Goal: Task Accomplishment & Management: Manage account settings

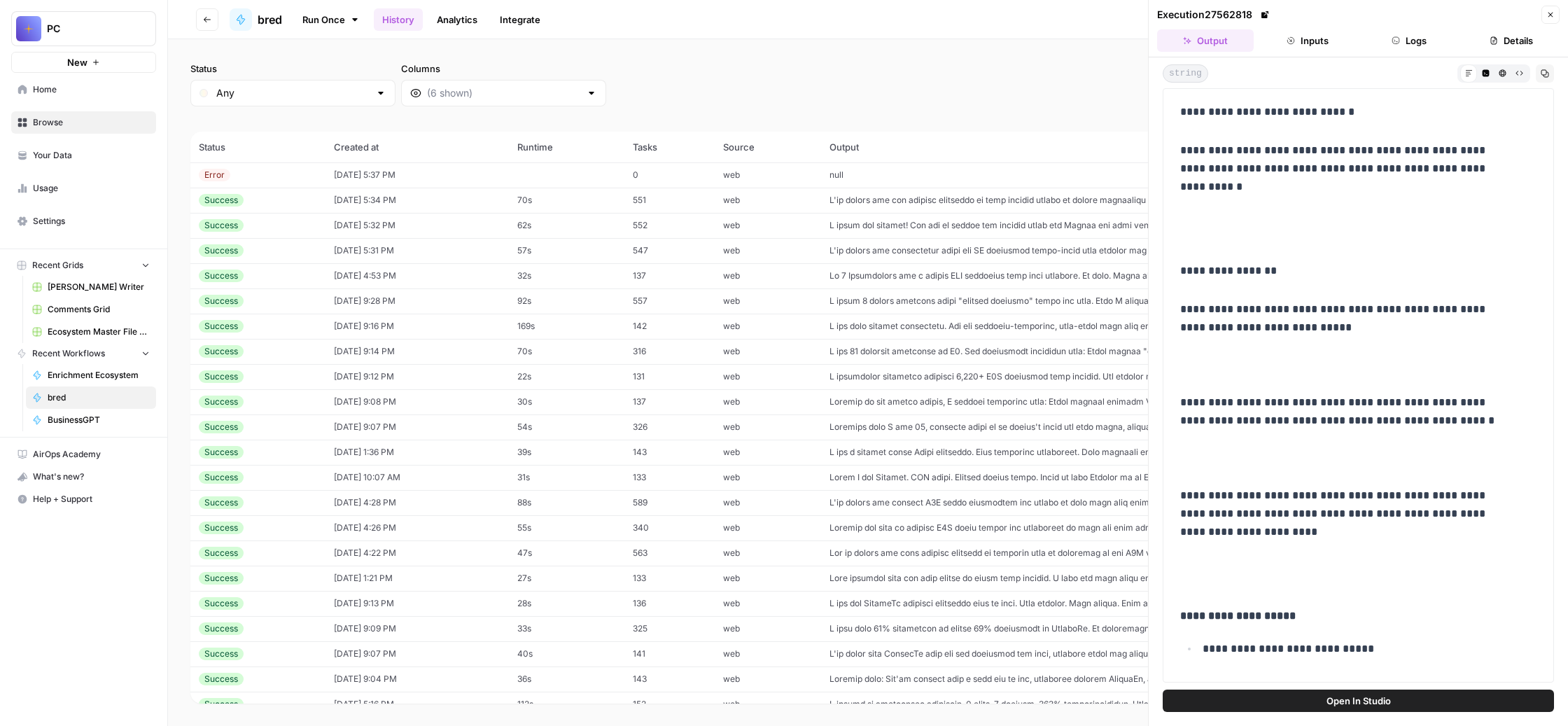
scroll to position [1415, 0]
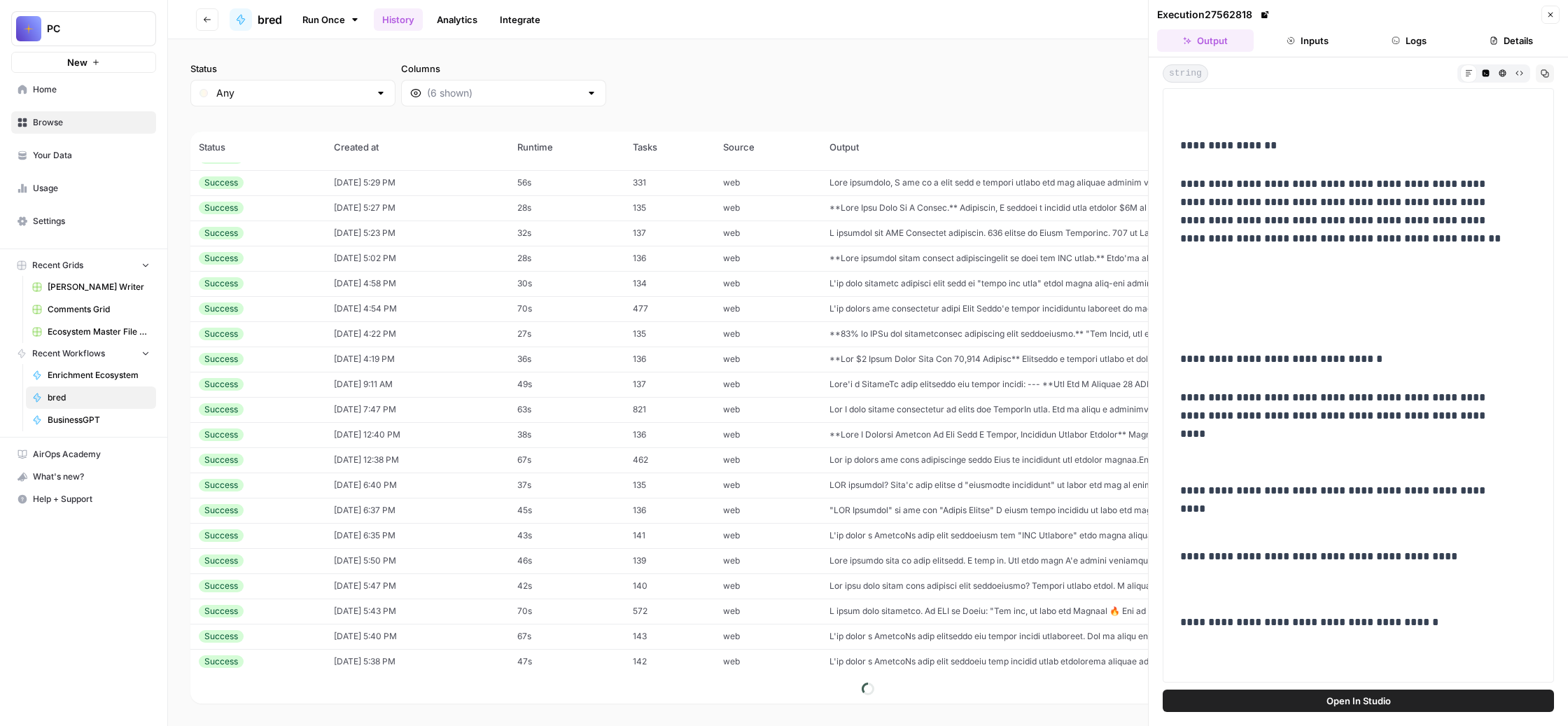
click at [117, 228] on span "Settings" at bounding box center [91, 221] width 117 height 12
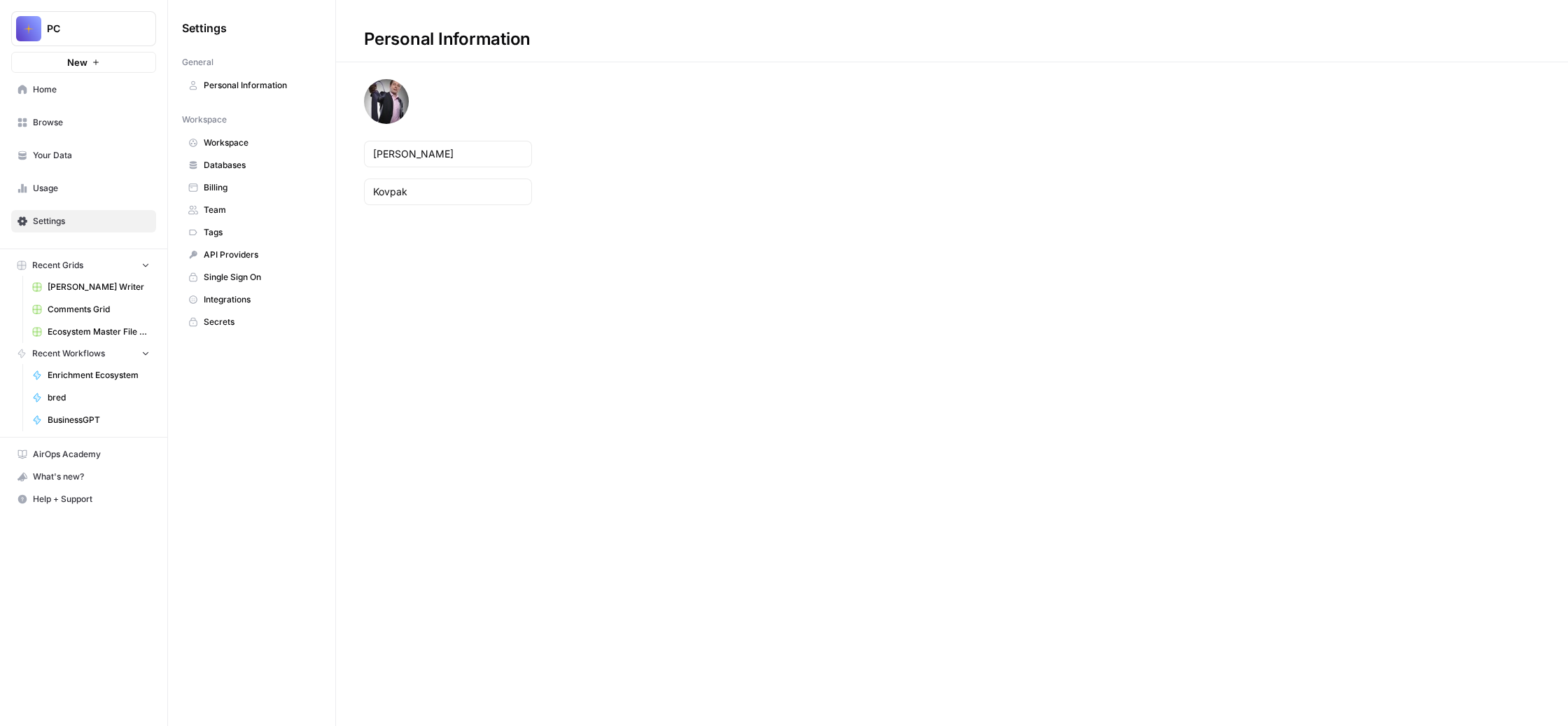
click at [315, 216] on span "Team" at bounding box center [259, 210] width 111 height 12
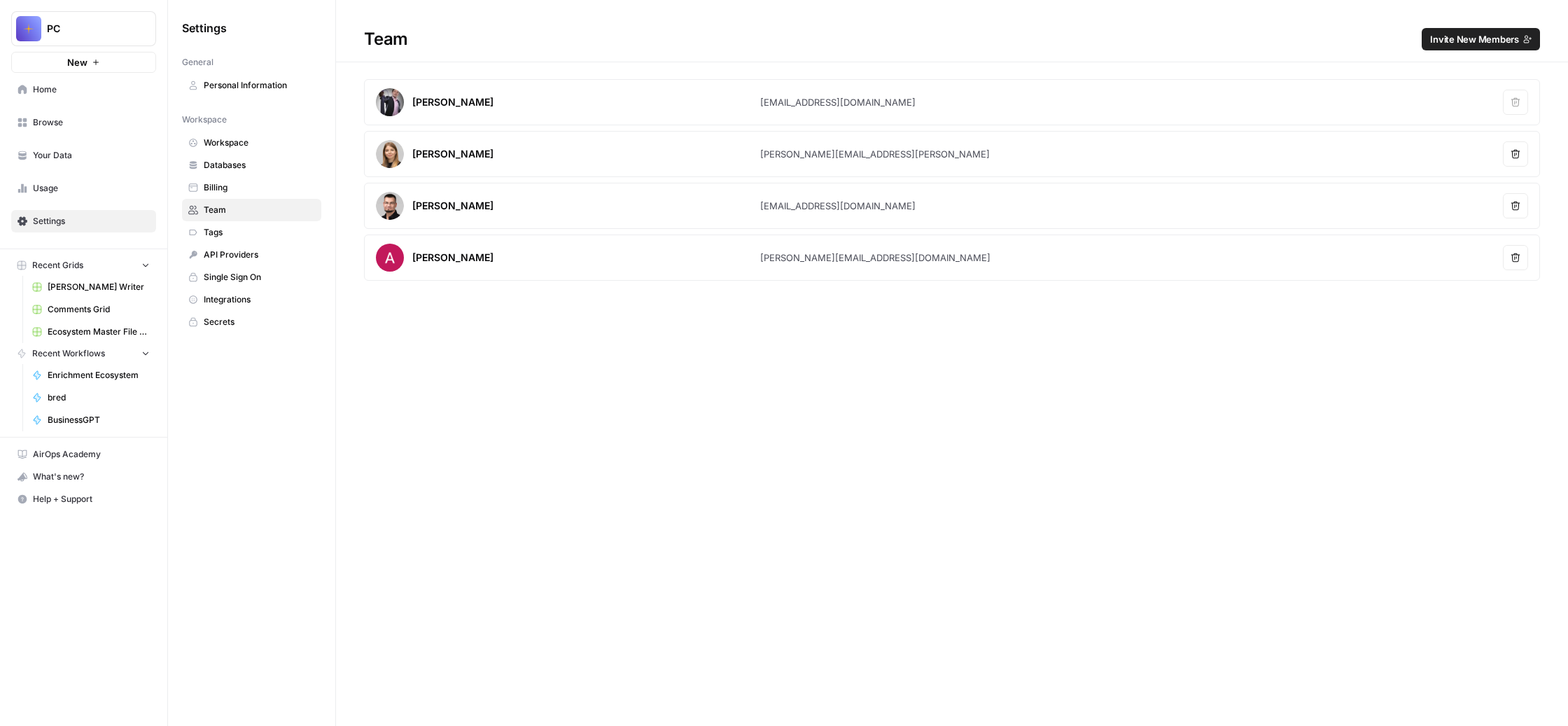
click at [1431, 46] on span "Invite New Members" at bounding box center [1475, 39] width 89 height 14
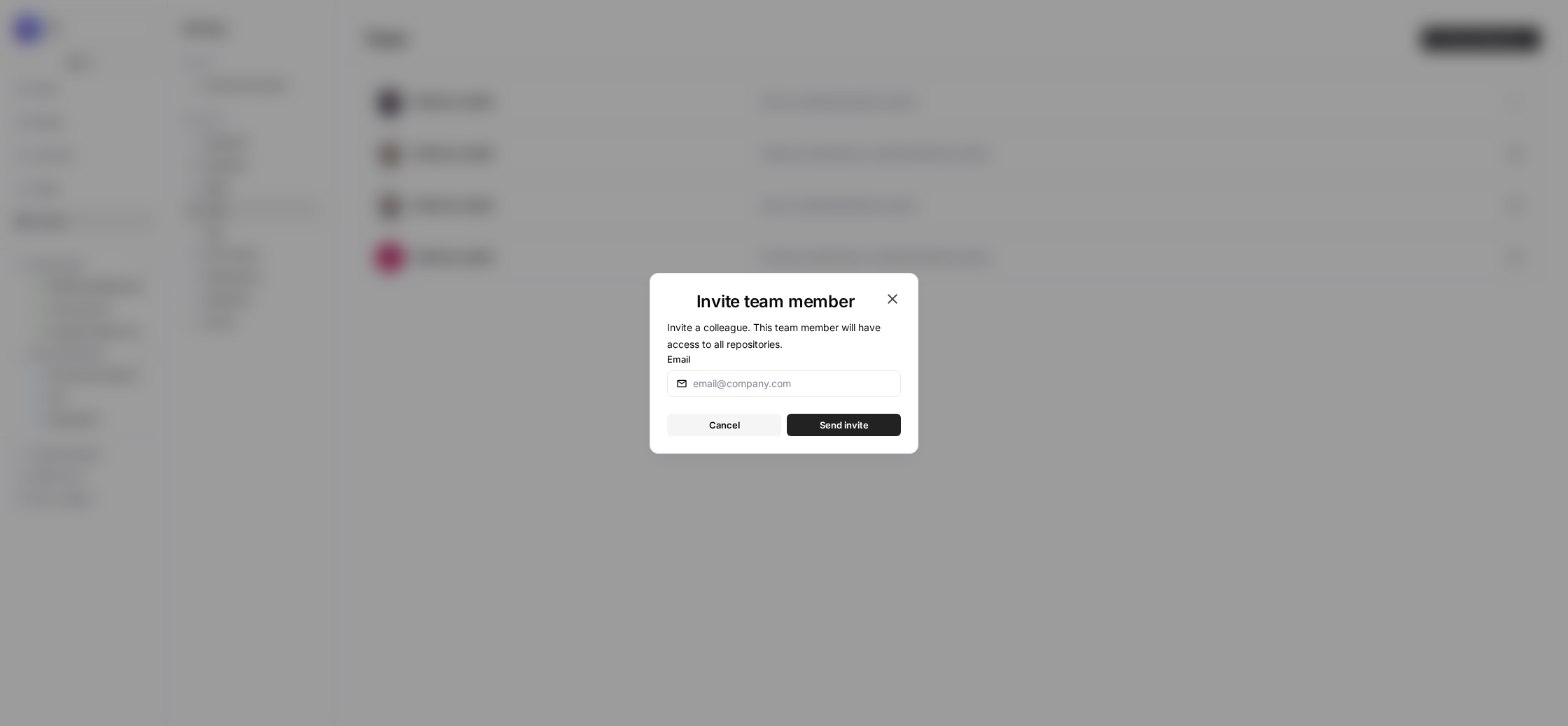
click at [815, 379] on div at bounding box center [784, 384] width 234 height 27
paste input "[EMAIL_ADDRESS][DOMAIN_NAME]"
type input "[EMAIL_ADDRESS][DOMAIN_NAME]"
click at [869, 432] on span "Send invite" at bounding box center [845, 425] width 49 height 14
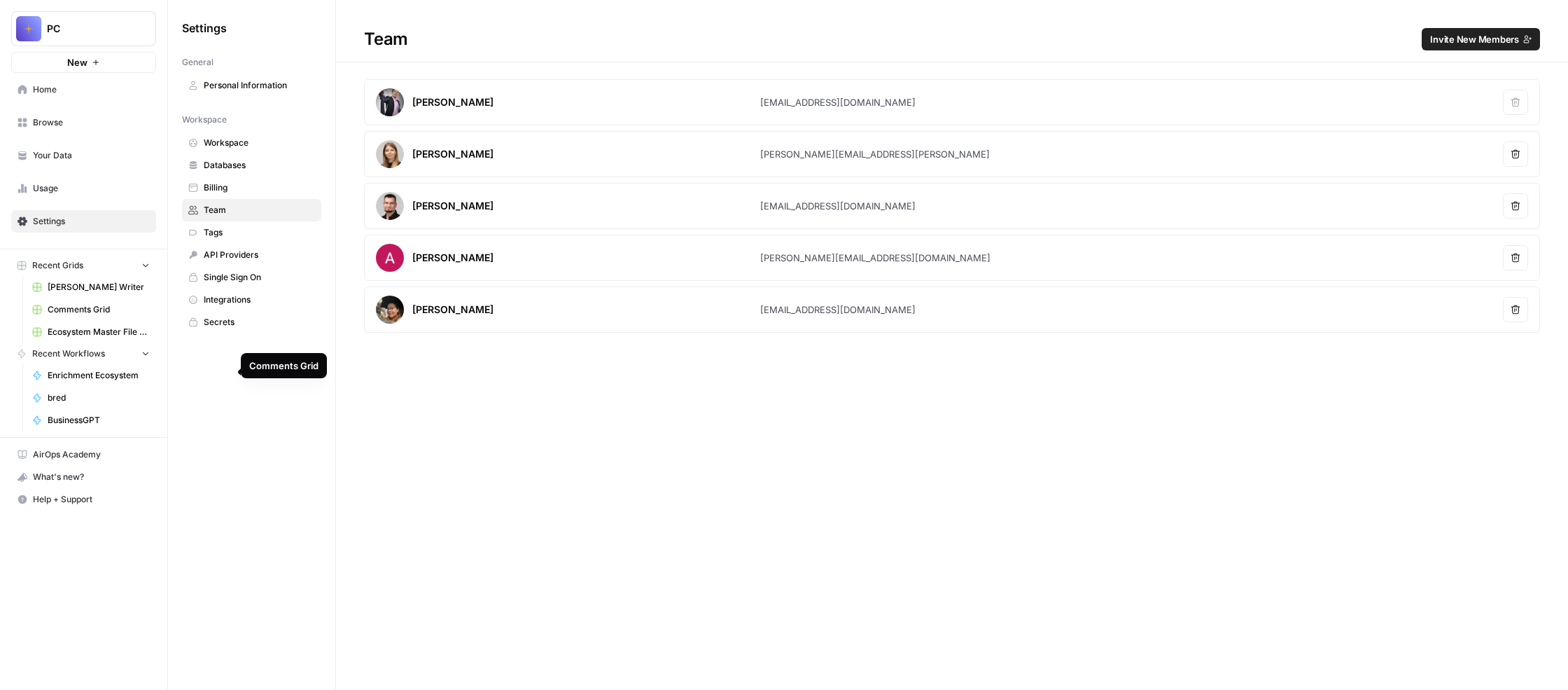
click at [117, 316] on span "Comments Grid" at bounding box center [98, 309] width 102 height 12
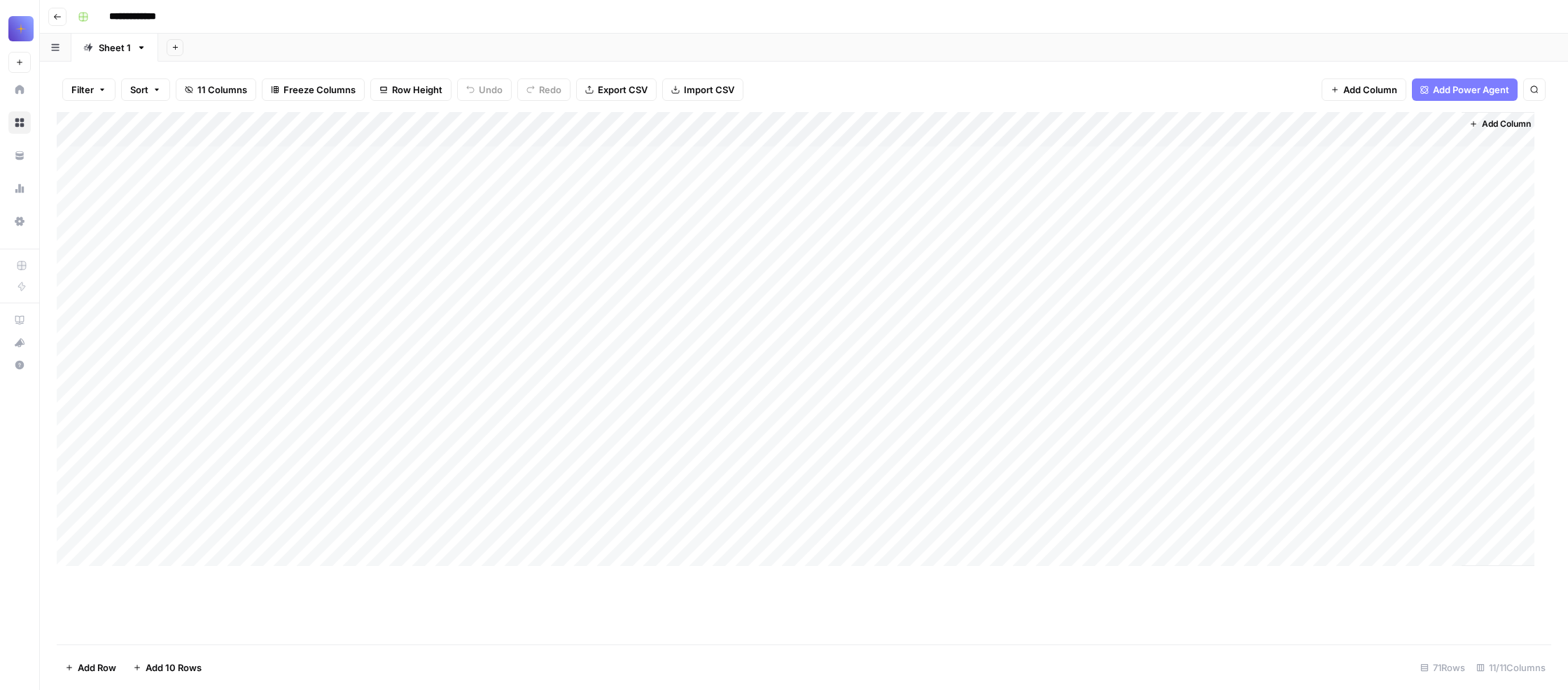
click at [289, 184] on div "Add Column" at bounding box center [796, 338] width 1478 height 454
click at [312, 61] on div "Add Sheet" at bounding box center [863, 48] width 1410 height 28
click at [289, 181] on div "Add Column" at bounding box center [796, 338] width 1478 height 454
click at [330, 335] on span "Edit Workflow" at bounding box center [329, 328] width 123 height 14
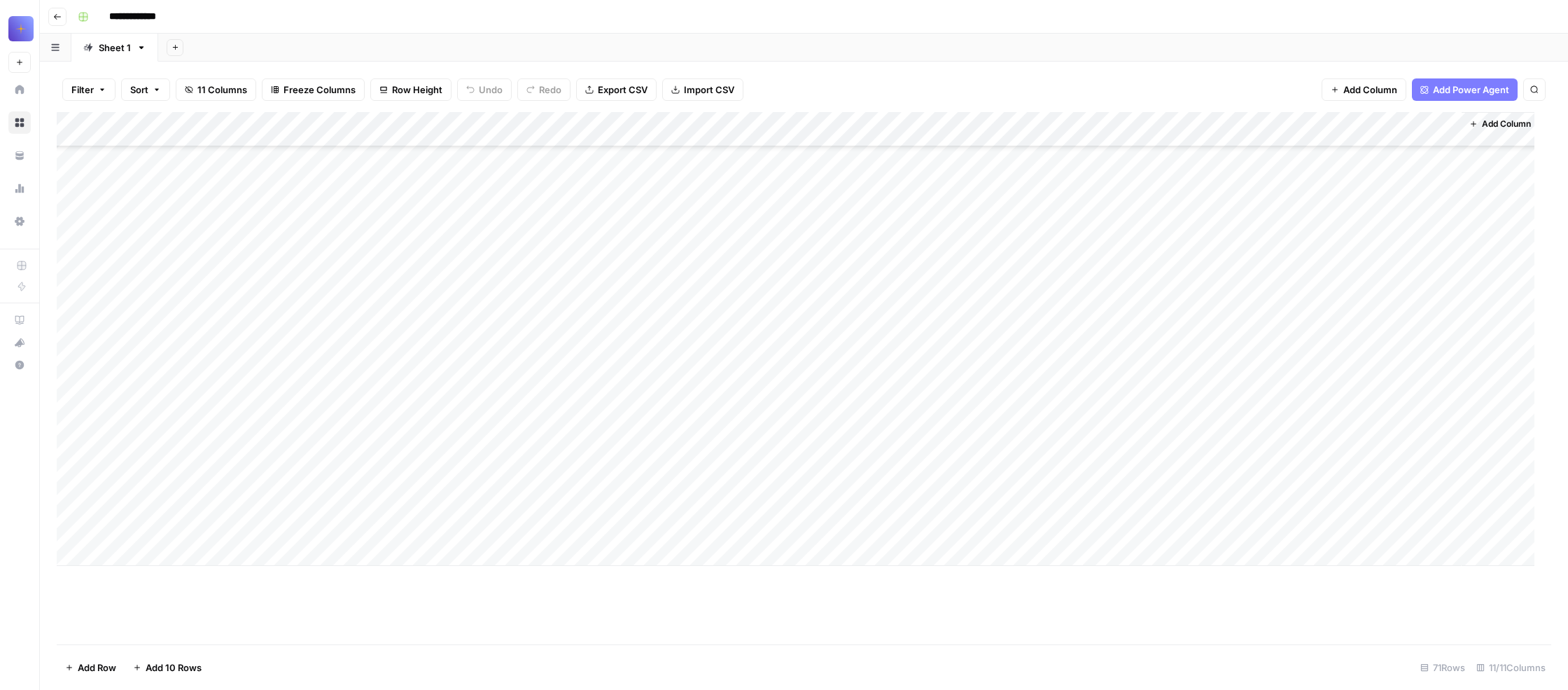
click at [157, 566] on div "Add Column" at bounding box center [796, 338] width 1478 height 454
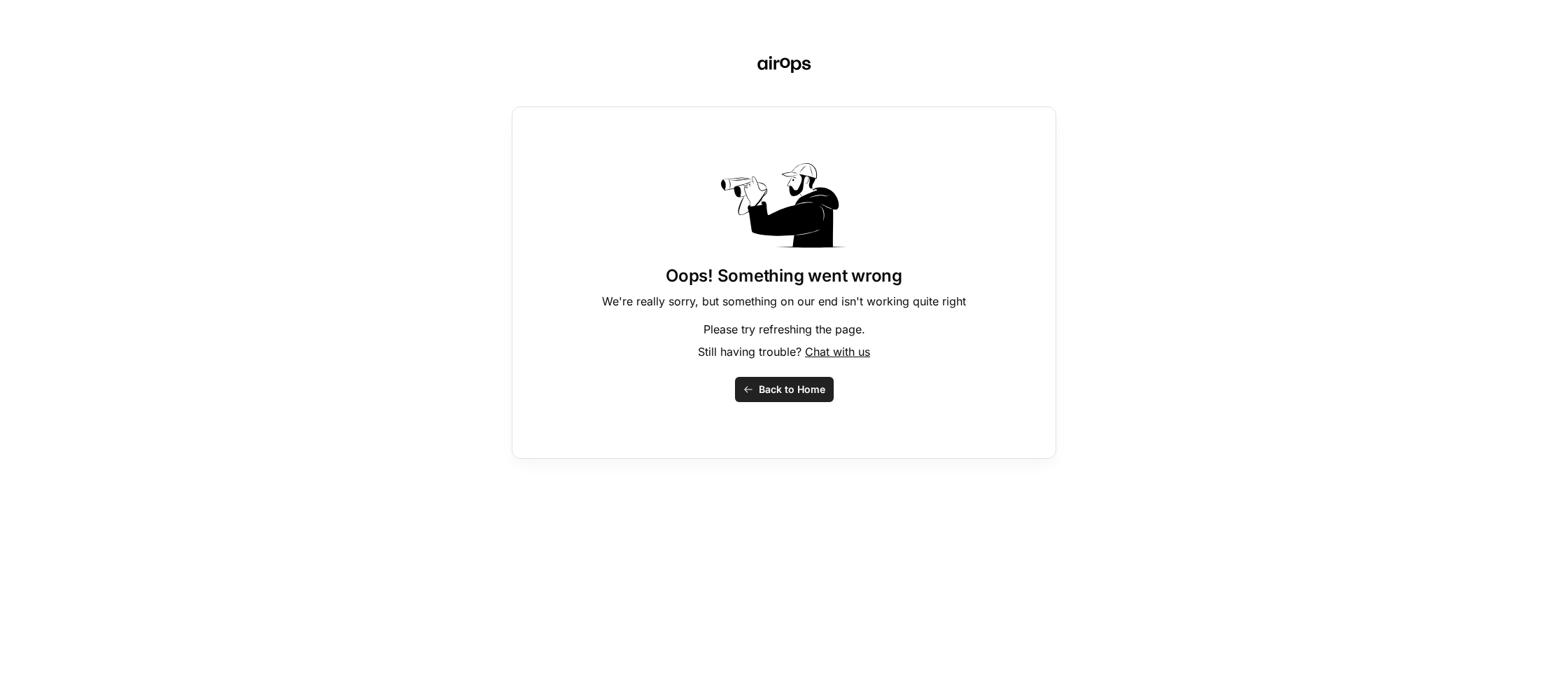
click at [780, 397] on span "Back to Home" at bounding box center [792, 389] width 67 height 14
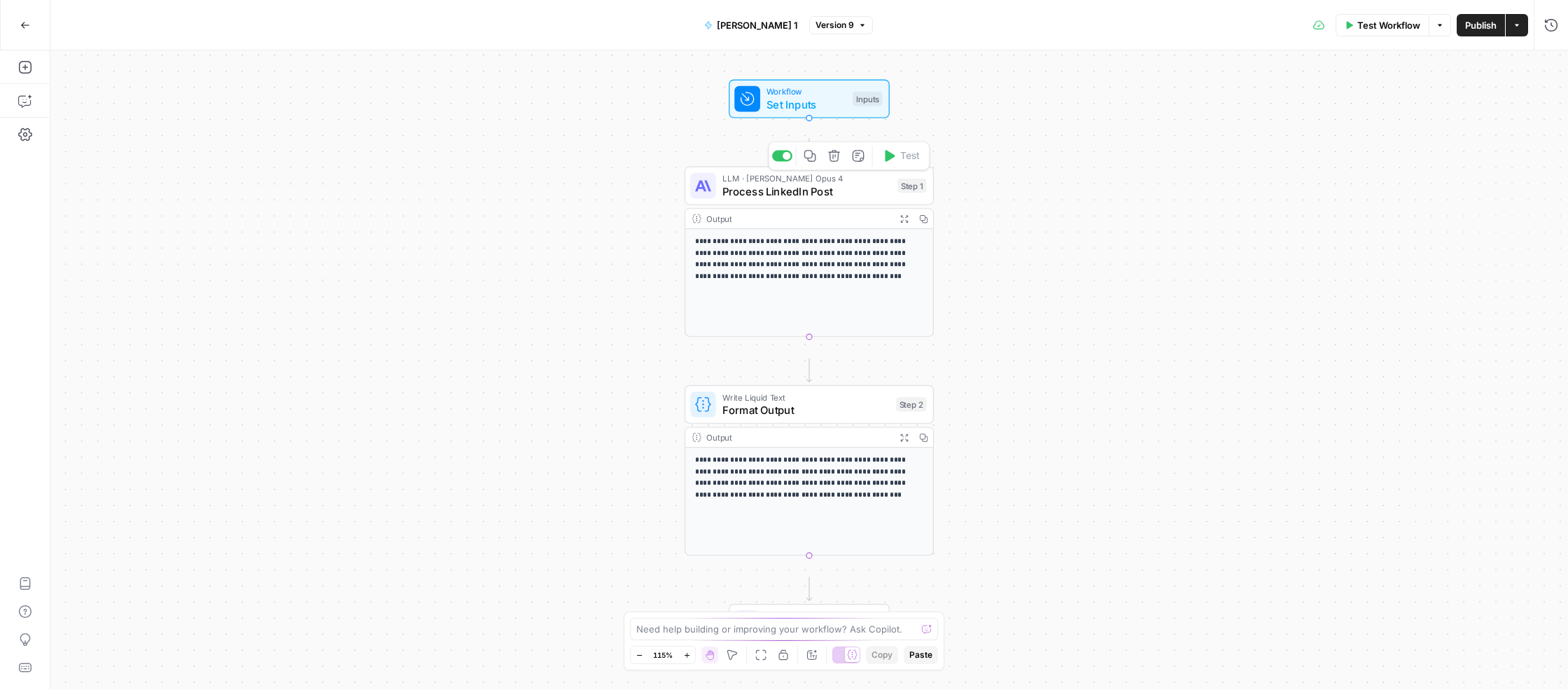
click at [784, 200] on span "Process LinkedIn Post" at bounding box center [807, 191] width 169 height 16
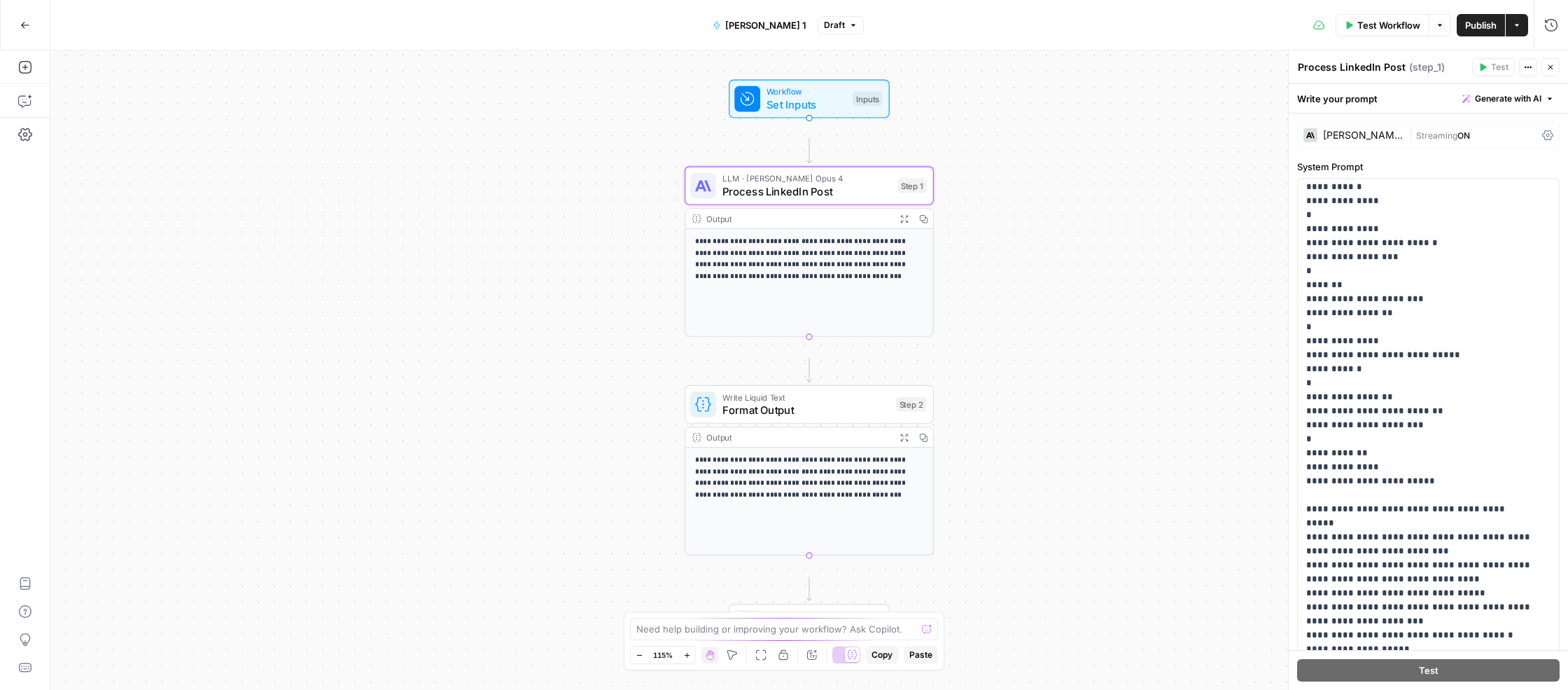
scroll to position [918, 0]
click at [19, 26] on button "Go Back" at bounding box center [25, 25] width 25 height 25
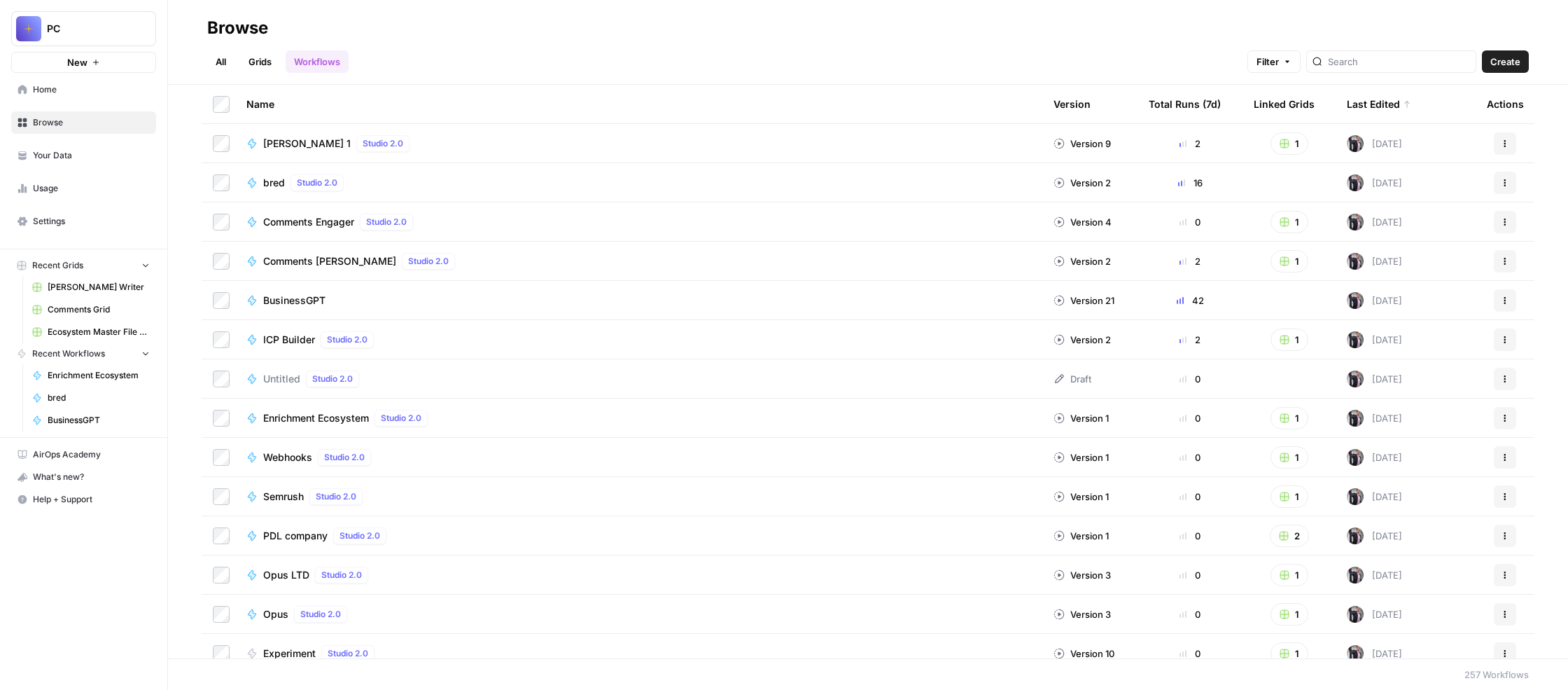
click at [128, 316] on span "Comments Grid" at bounding box center [98, 309] width 102 height 12
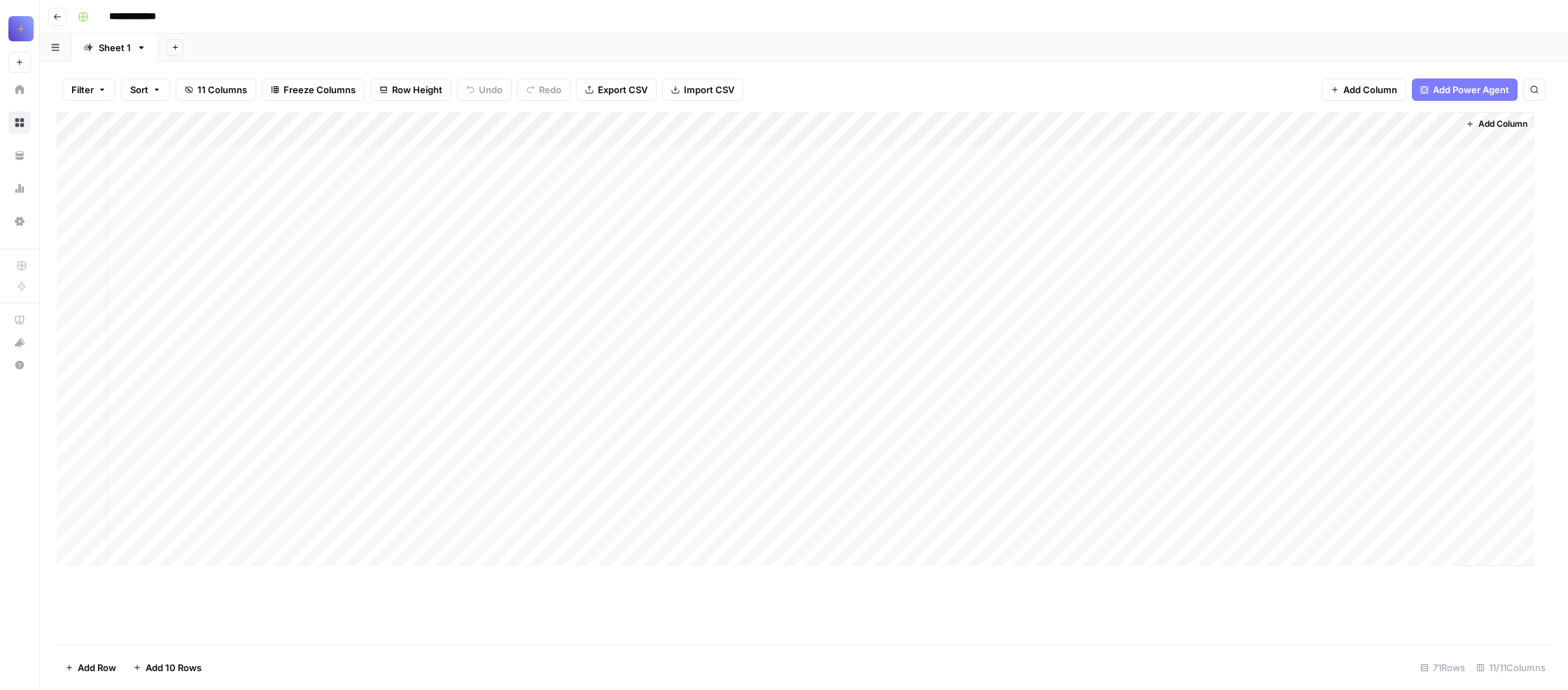
scroll to position [0, 40]
click at [1478, 130] on span "Add Column" at bounding box center [1503, 124] width 49 height 12
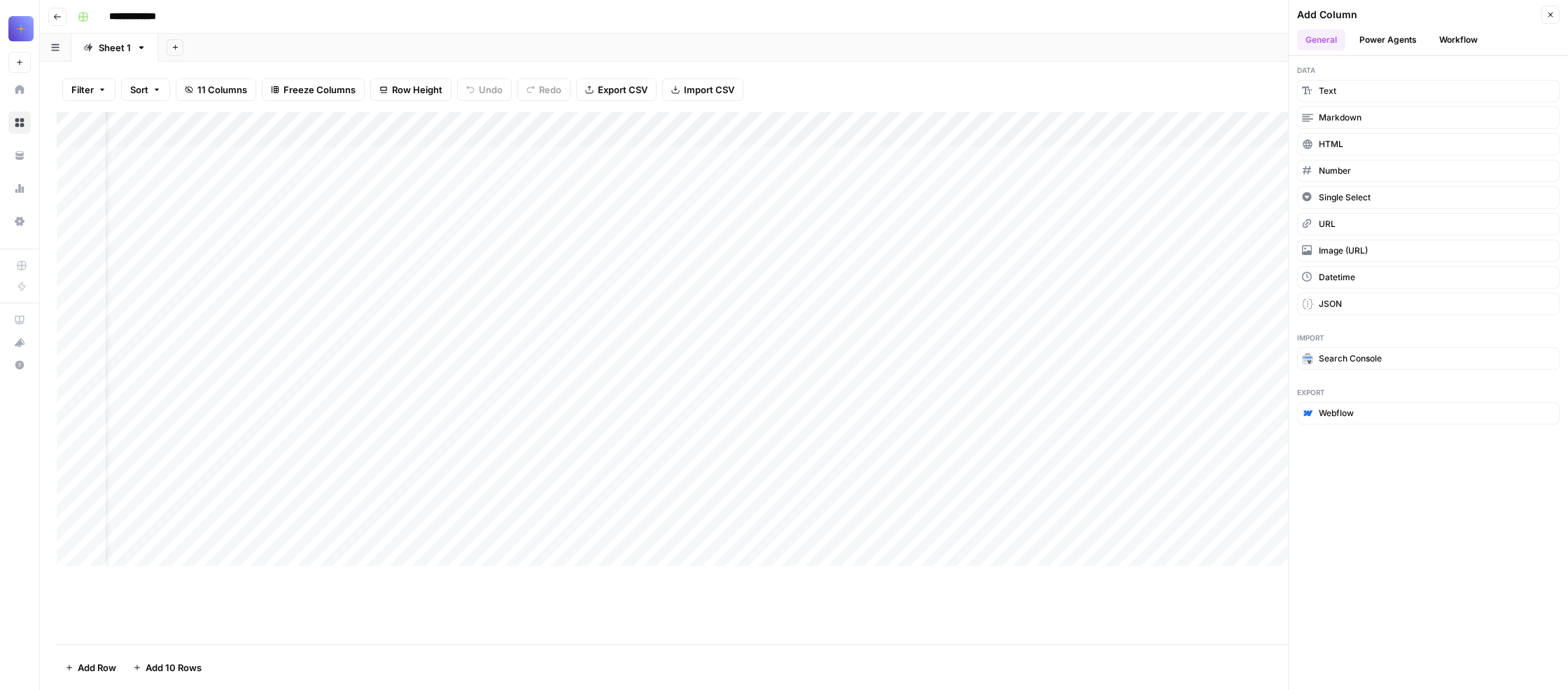
click at [1487, 51] on button "Workflow" at bounding box center [1458, 39] width 55 height 21
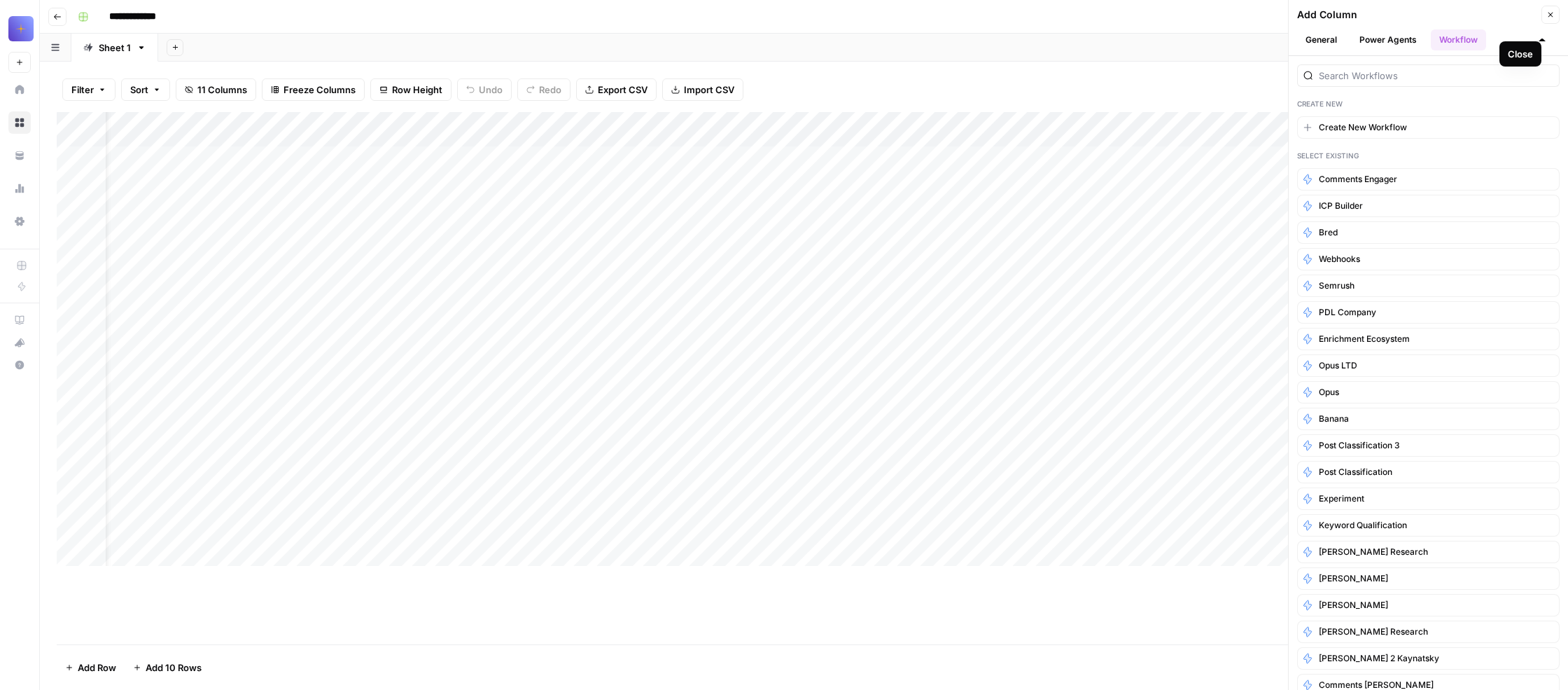
click at [1547, 19] on icon "button" at bounding box center [1550, 15] width 8 height 8
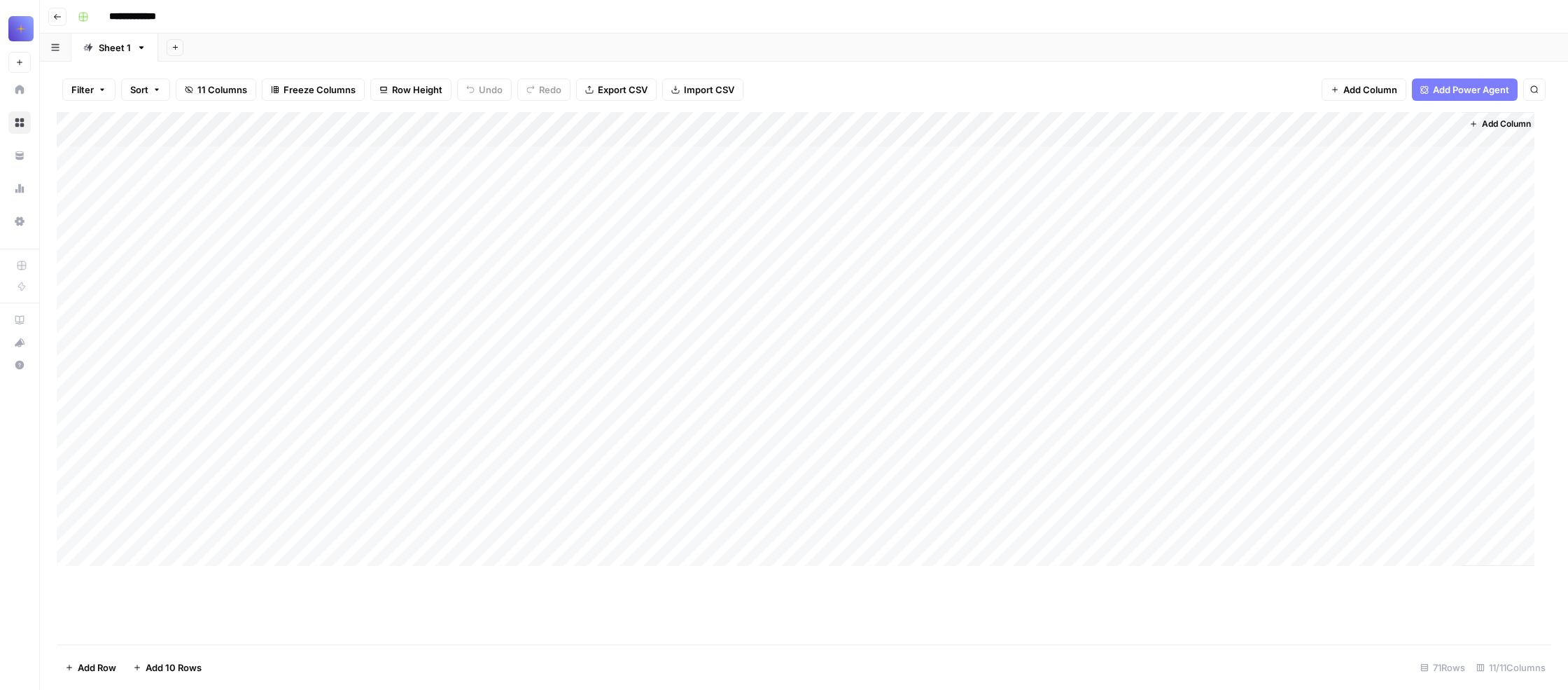
scroll to position [0, 1]
click at [156, 509] on div "Add Column" at bounding box center [796, 338] width 1478 height 454
click at [156, 509] on body "**********" at bounding box center [784, 345] width 1568 height 690
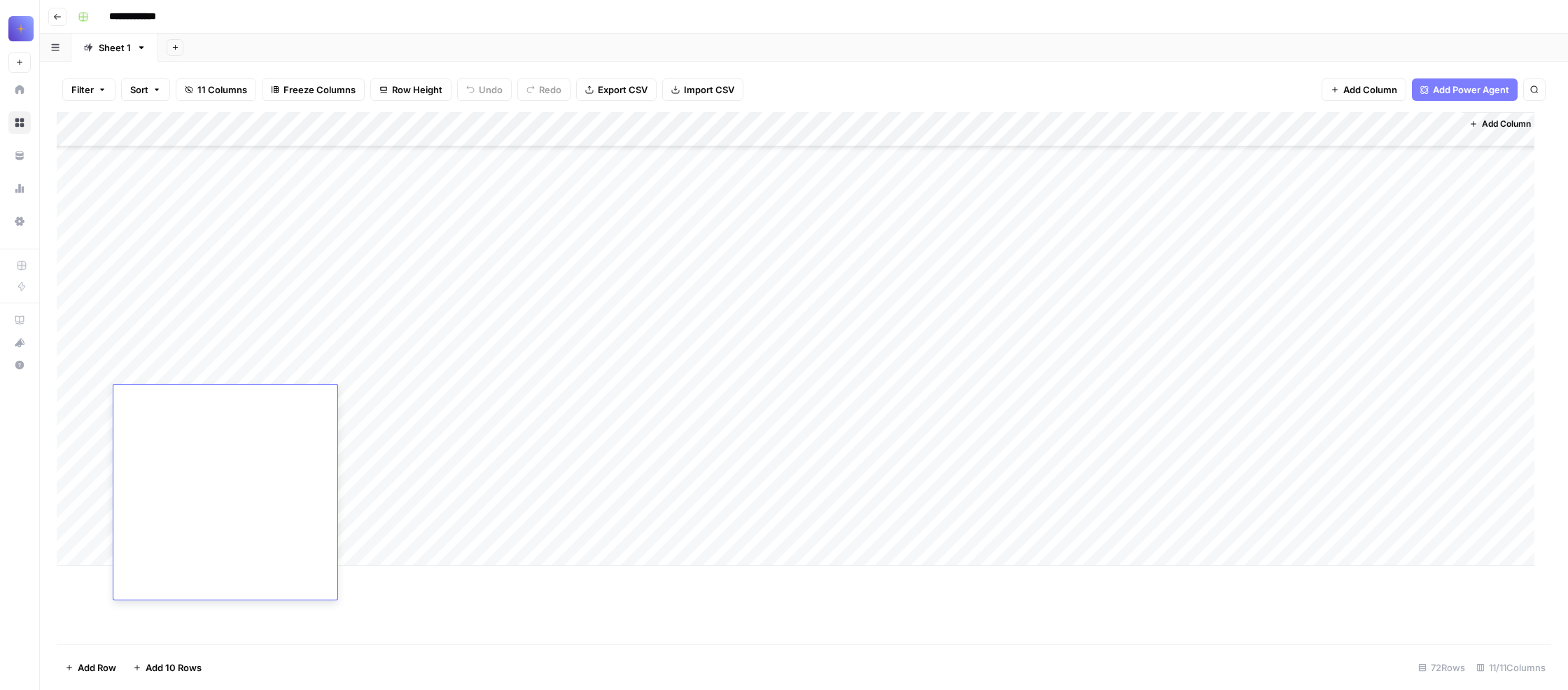
type textarea "**********"
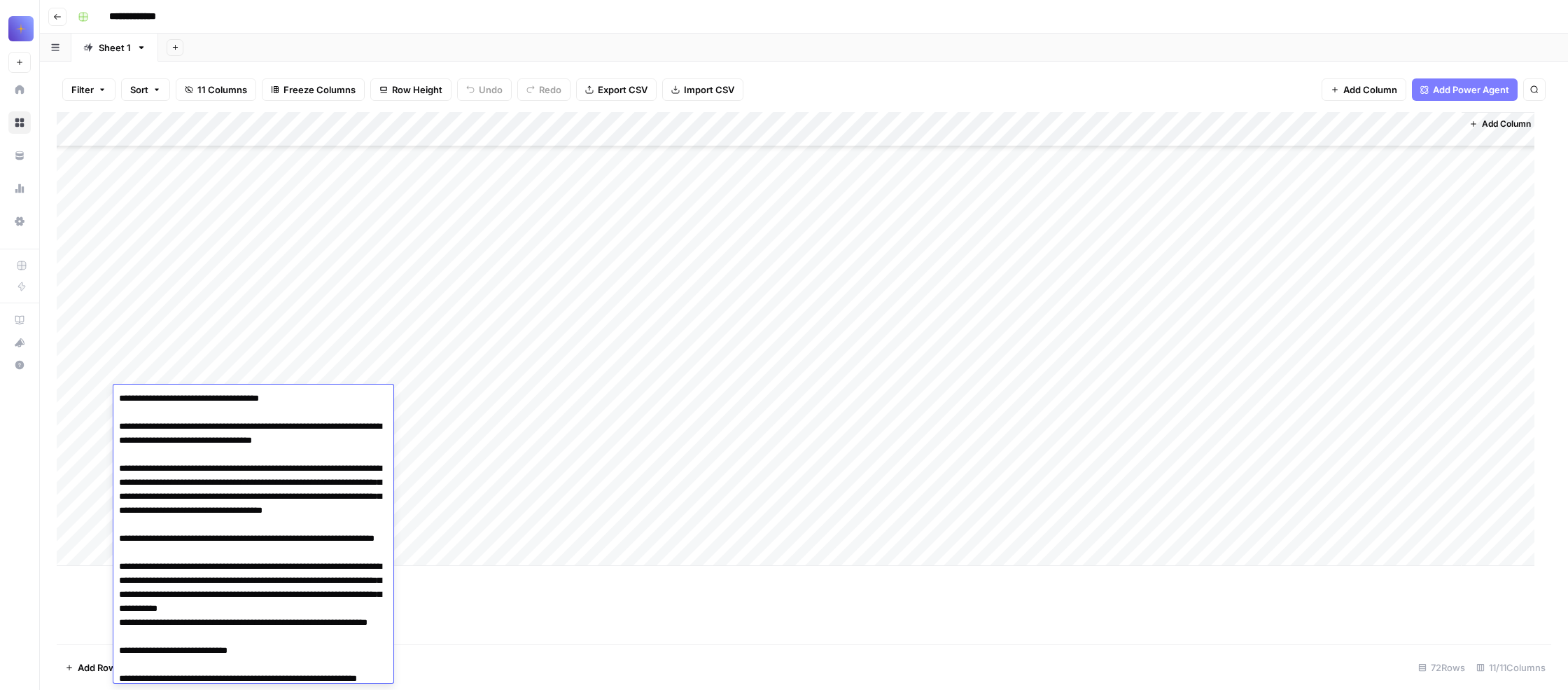
scroll to position [718, 16]
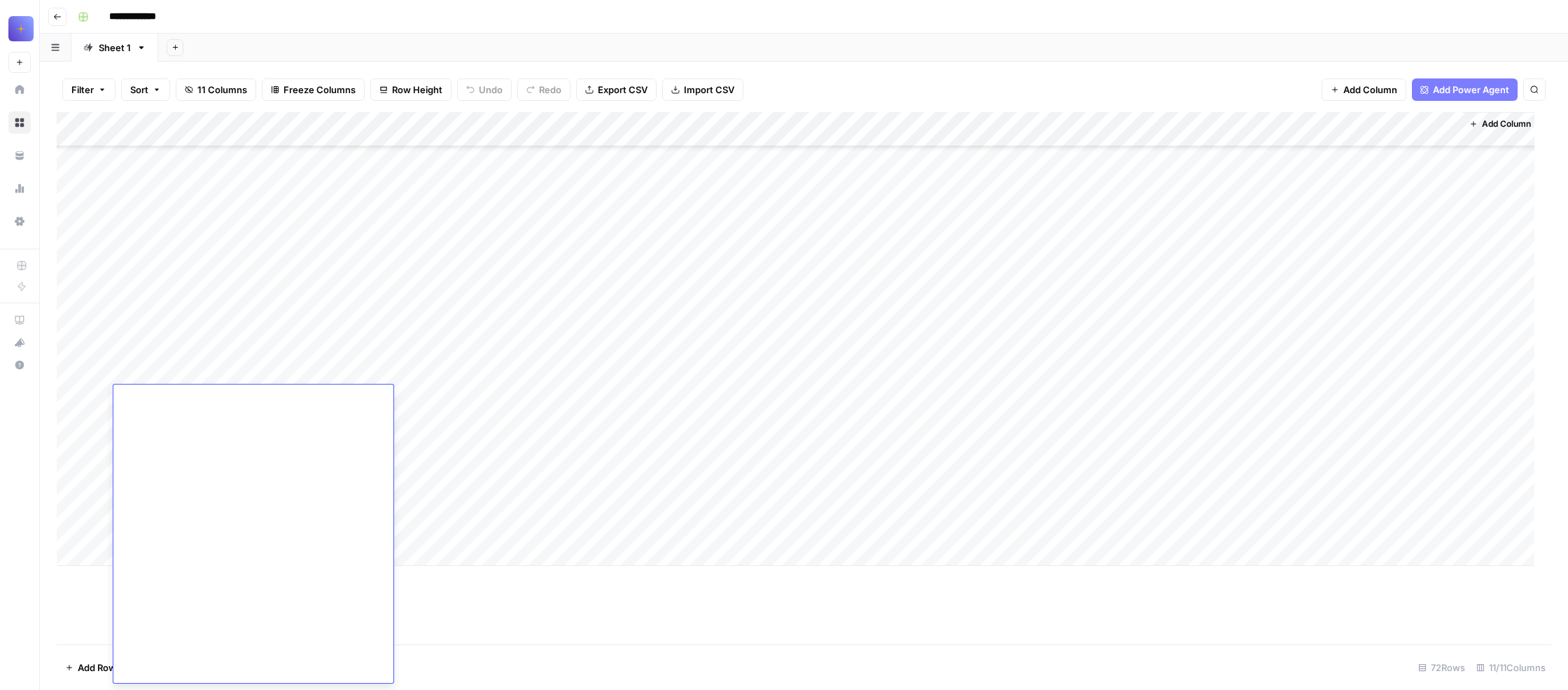
click at [480, 490] on div "Add Column" at bounding box center [796, 338] width 1478 height 454
click at [1550, 589] on div "**********" at bounding box center [784, 345] width 1568 height 690
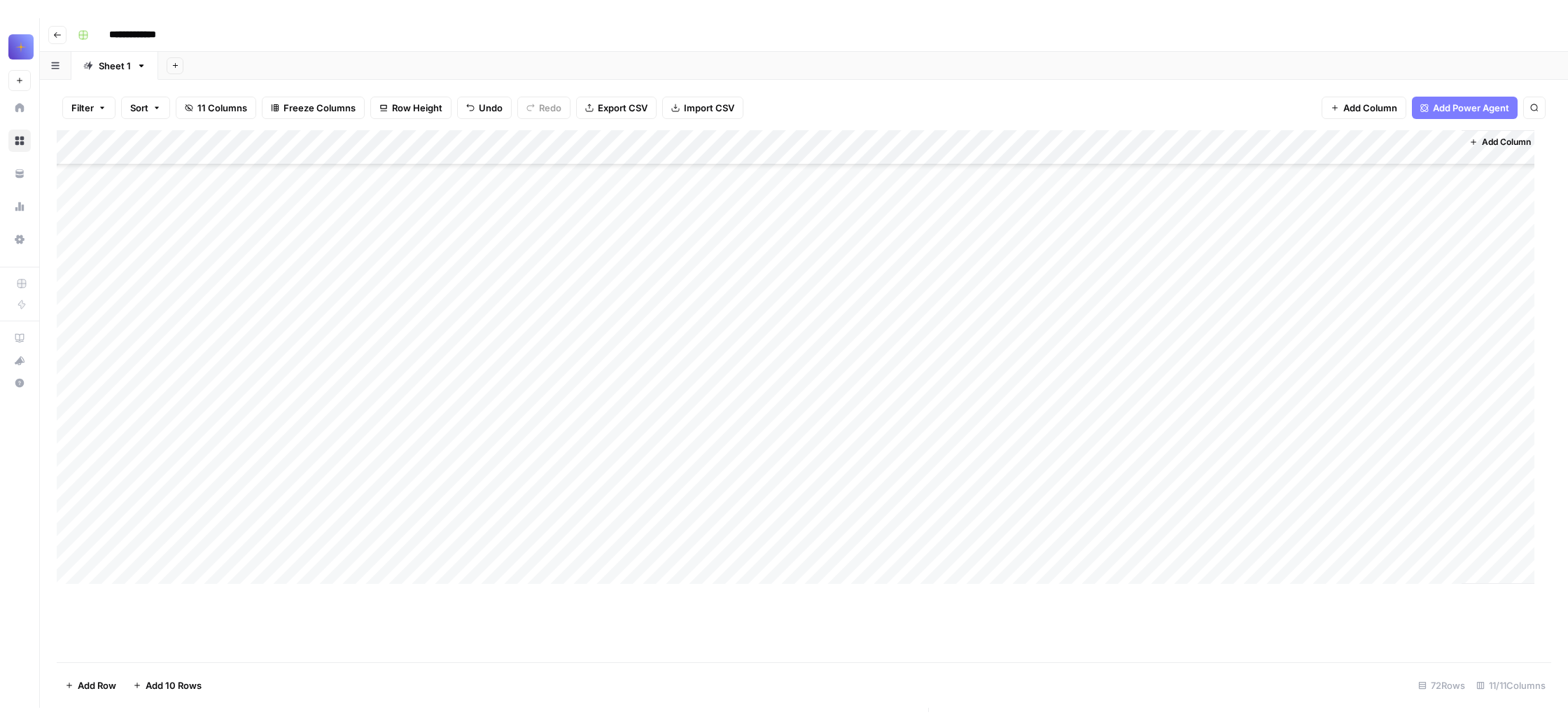
scroll to position [14713, 0]
